Goal: Task Accomplishment & Management: Use online tool/utility

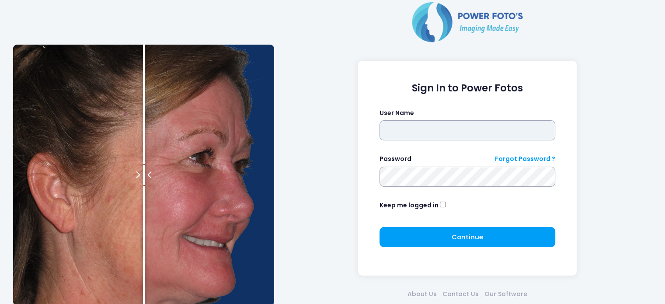
click at [416, 129] on input "text" at bounding box center [467, 130] width 176 height 20
type input "*****"
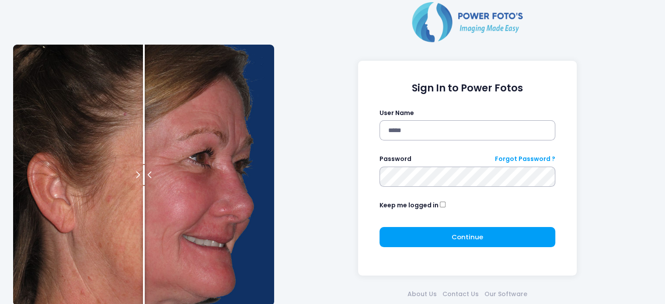
click button "submit" at bounding box center [0, 0] width 0 height 0
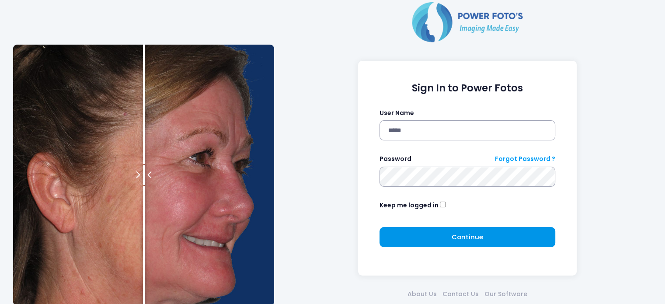
click at [476, 236] on span "Continue" at bounding box center [467, 236] width 31 height 9
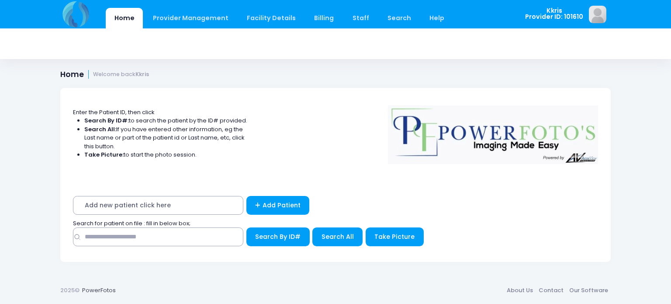
click at [121, 207] on span "Add new patient click here" at bounding box center [158, 205] width 170 height 19
click at [185, 17] on link "Provider Management" at bounding box center [190, 18] width 93 height 21
click at [270, 14] on link "Facility Details" at bounding box center [272, 18] width 66 height 21
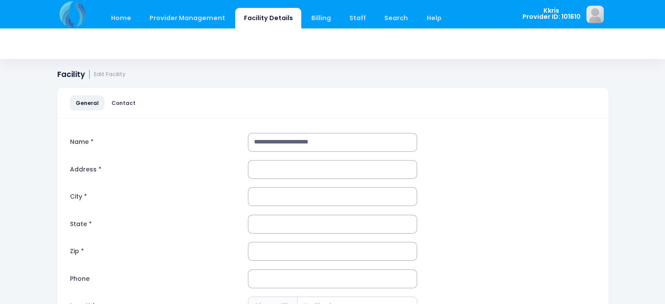
click at [109, 70] on h1 "Facility Edit Facility" at bounding box center [91, 74] width 69 height 9
click at [120, 14] on link "Home" at bounding box center [121, 18] width 37 height 21
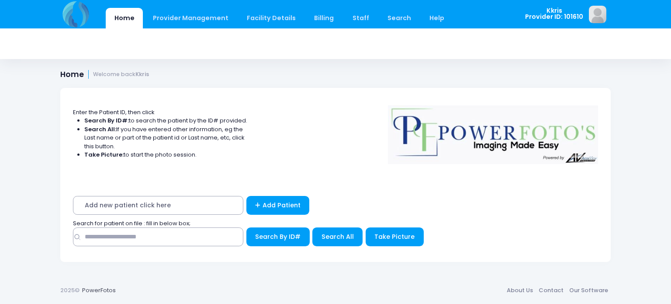
click at [115, 199] on span "Add new patient click here" at bounding box center [158, 205] width 170 height 19
click at [115, 201] on span "Add new patient click here" at bounding box center [158, 205] width 170 height 19
click at [127, 202] on span "Add new patient click here" at bounding box center [158, 205] width 170 height 19
click at [129, 205] on span "Add new patient click here" at bounding box center [158, 205] width 170 height 19
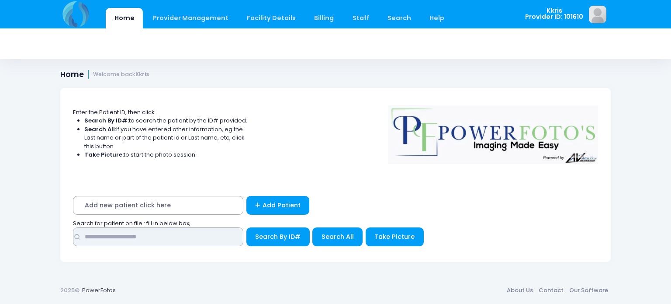
click at [176, 233] on input "text" at bounding box center [158, 236] width 170 height 19
type input "******"
click at [247, 227] on button "Search By ID#" at bounding box center [278, 236] width 63 height 19
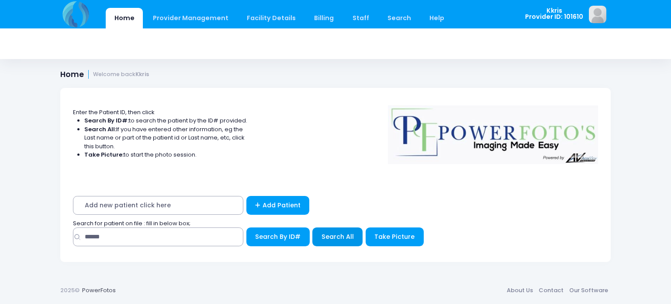
click at [350, 237] on span "Search All" at bounding box center [338, 236] width 32 height 9
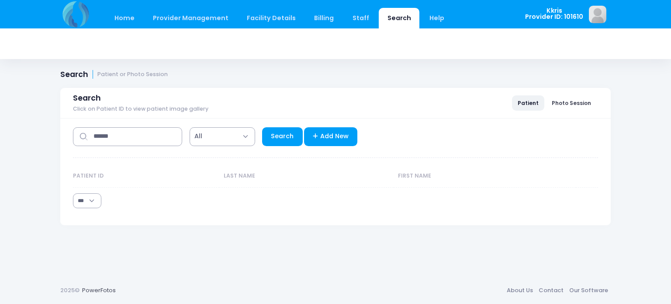
select select "***"
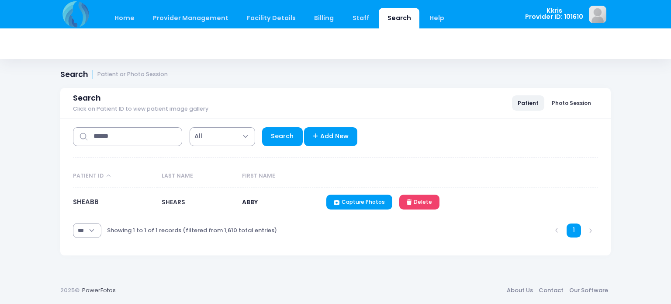
click at [181, 199] on span "SHEARS" at bounding box center [174, 202] width 24 height 9
click at [342, 199] on link "Capture Photos" at bounding box center [360, 202] width 66 height 15
select select "***"
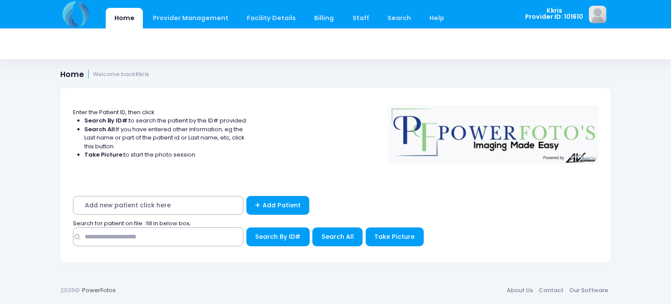
click at [70, 8] on img at bounding box center [75, 14] width 31 height 28
click at [596, 11] on img at bounding box center [597, 14] width 17 height 17
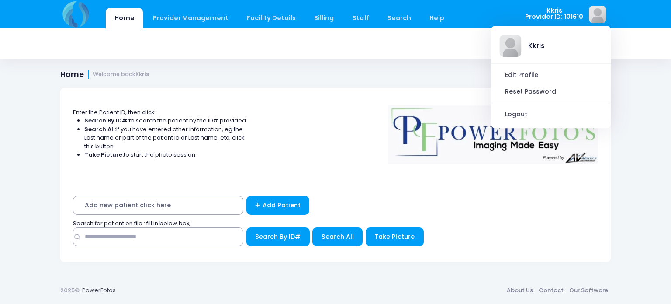
click at [458, 151] on img at bounding box center [493, 131] width 219 height 65
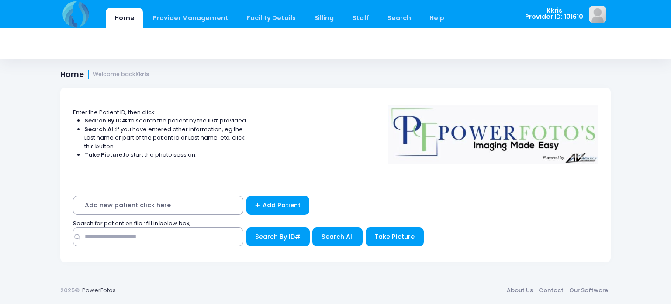
click at [467, 137] on img at bounding box center [493, 131] width 219 height 65
click at [66, 8] on img at bounding box center [75, 14] width 31 height 28
